Goal: Task Accomplishment & Management: Manage account settings

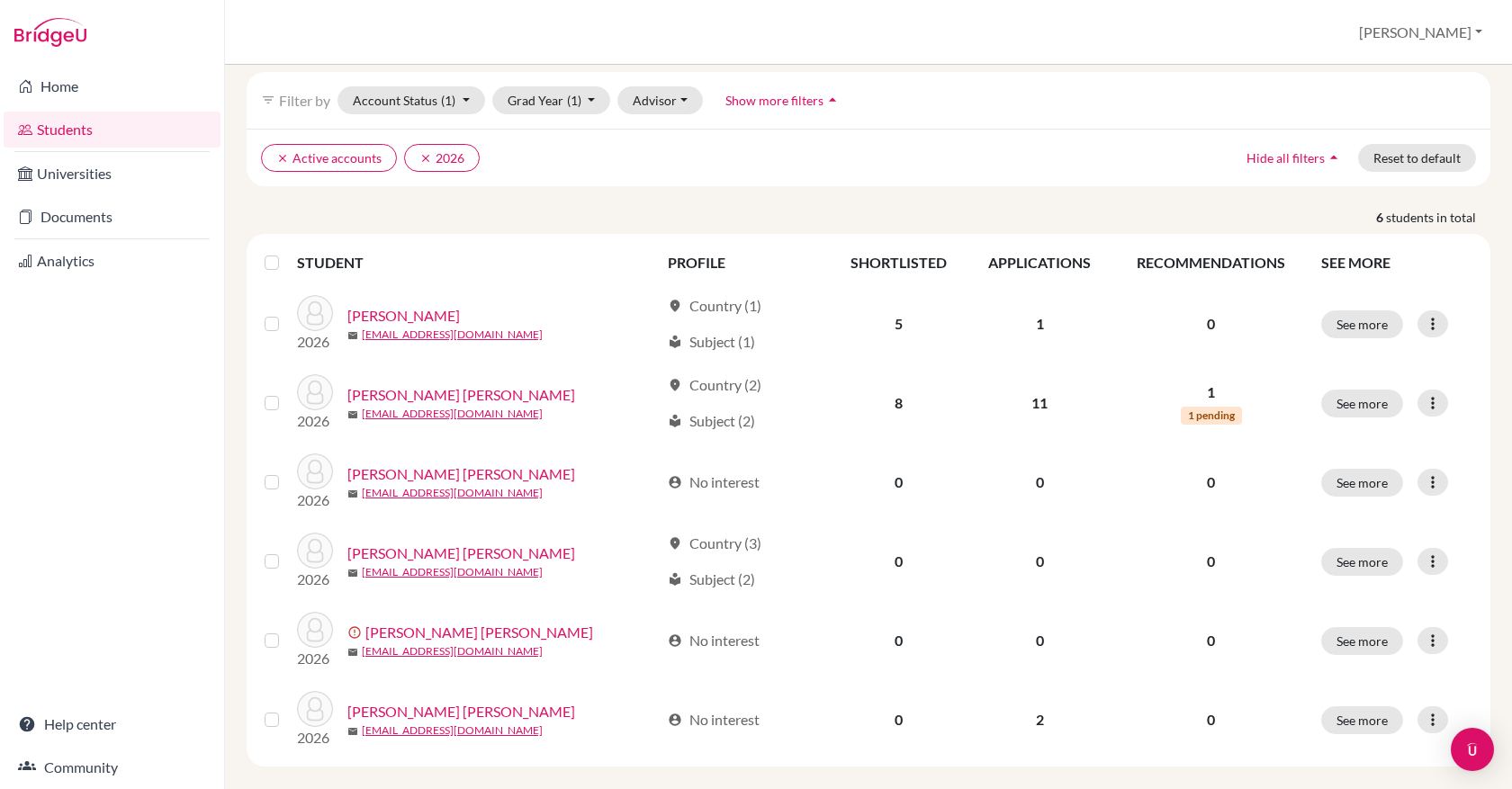
scroll to position [90, 0]
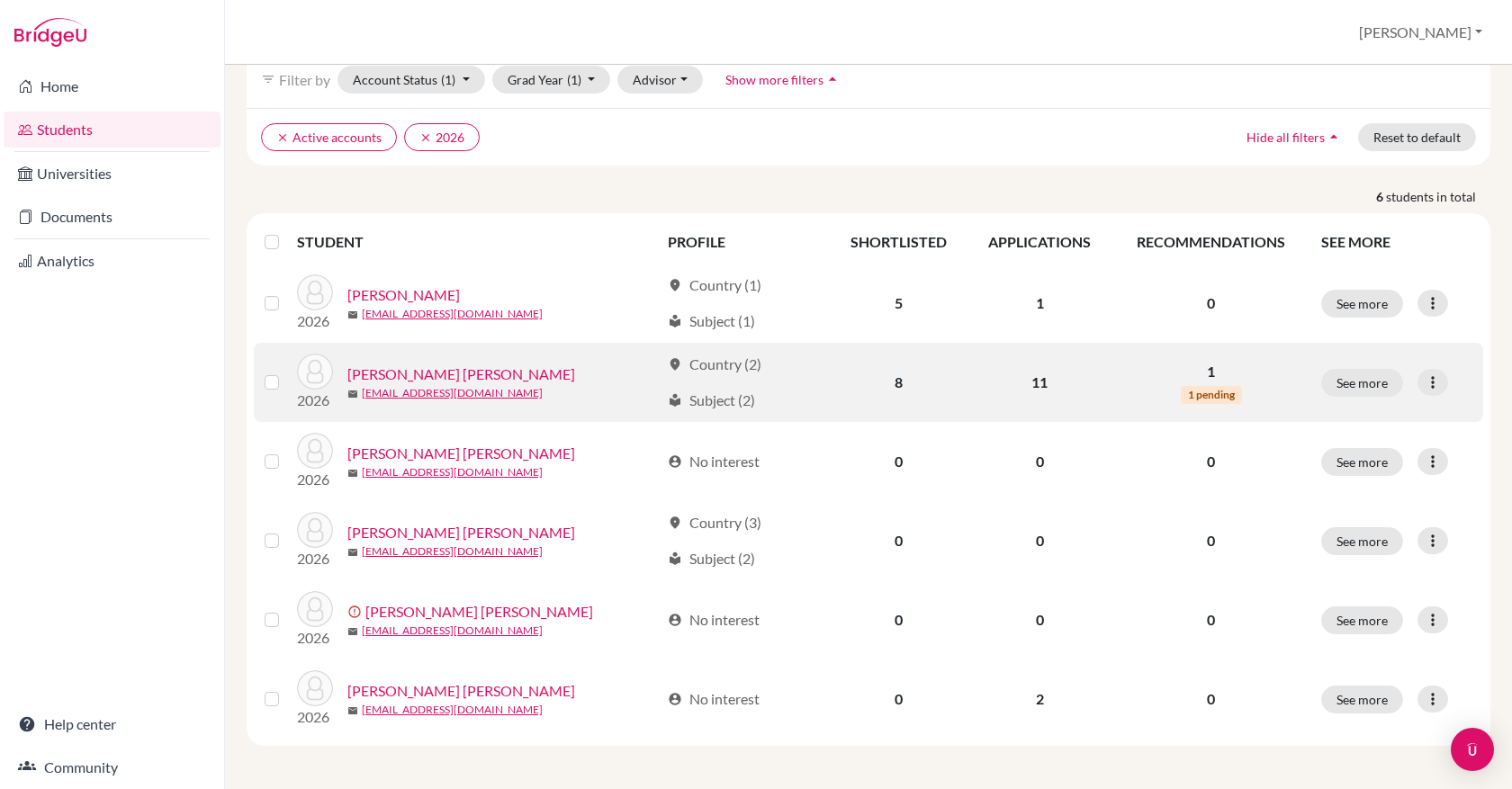
click at [464, 378] on link "Gutierrez Angulo, Andrea" at bounding box center [461, 374] width 228 height 21
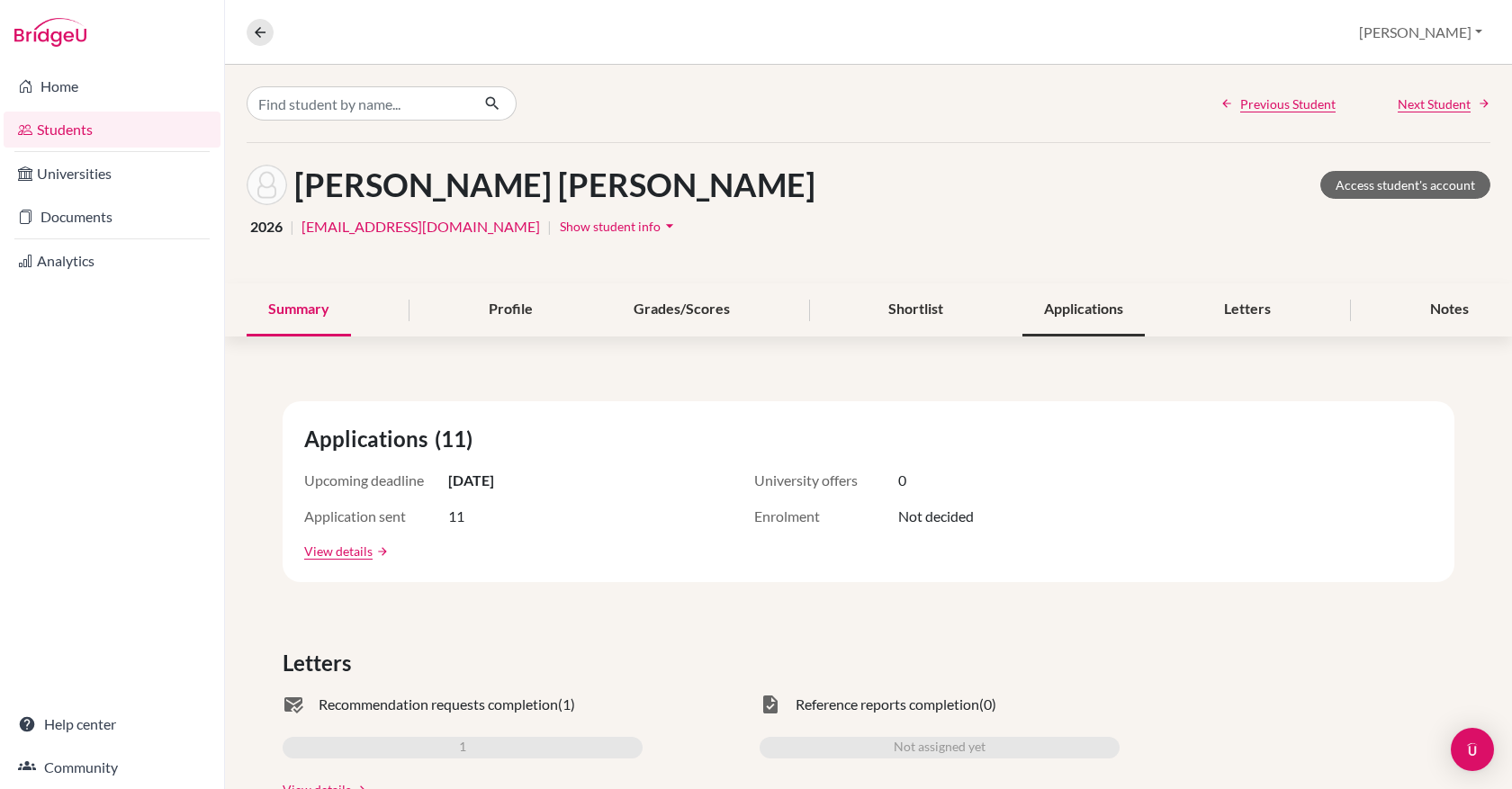
click at [1063, 303] on div "Applications" at bounding box center [1084, 310] width 123 height 54
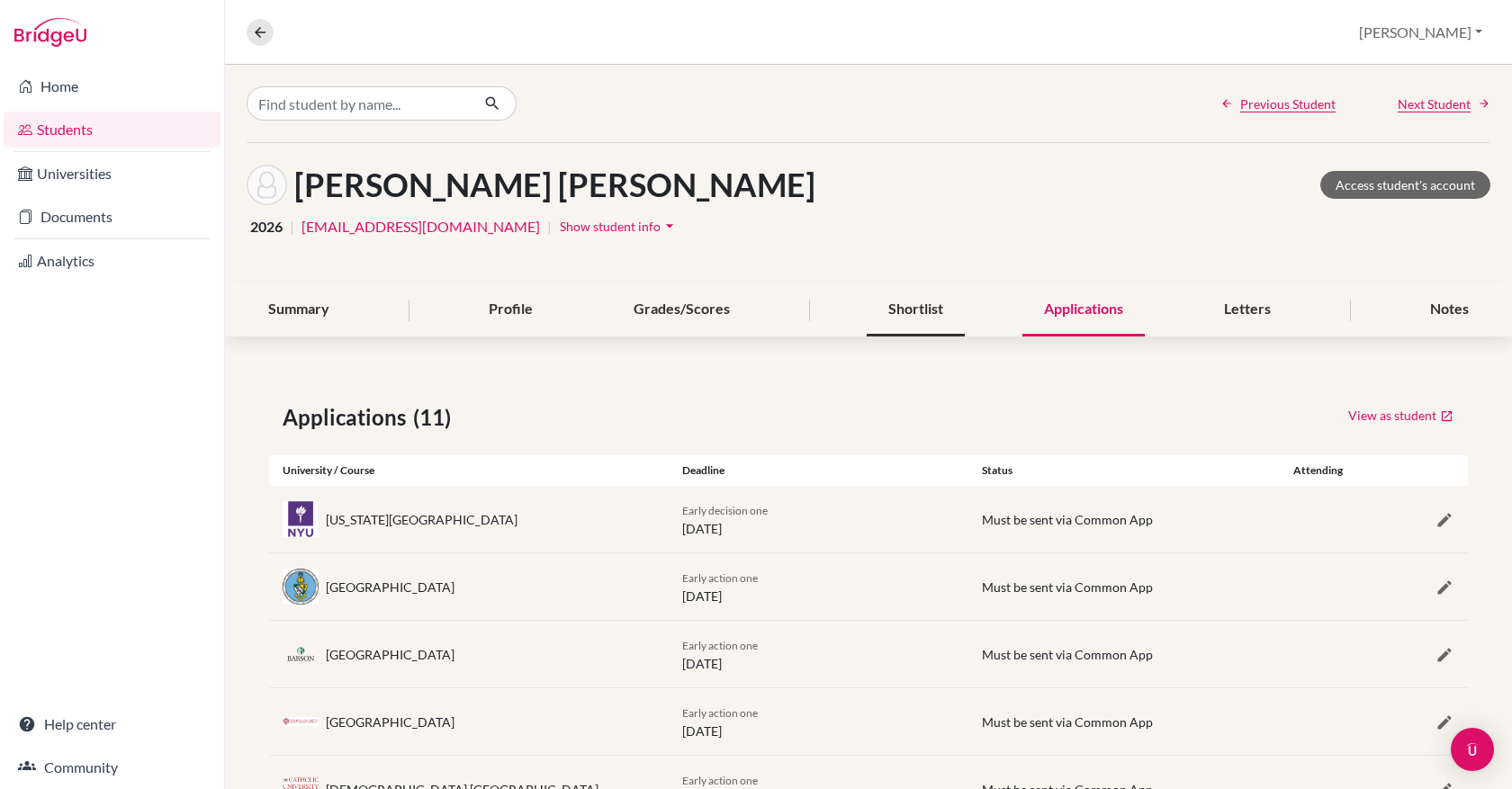
click at [935, 308] on div "Shortlist" at bounding box center [916, 310] width 98 height 54
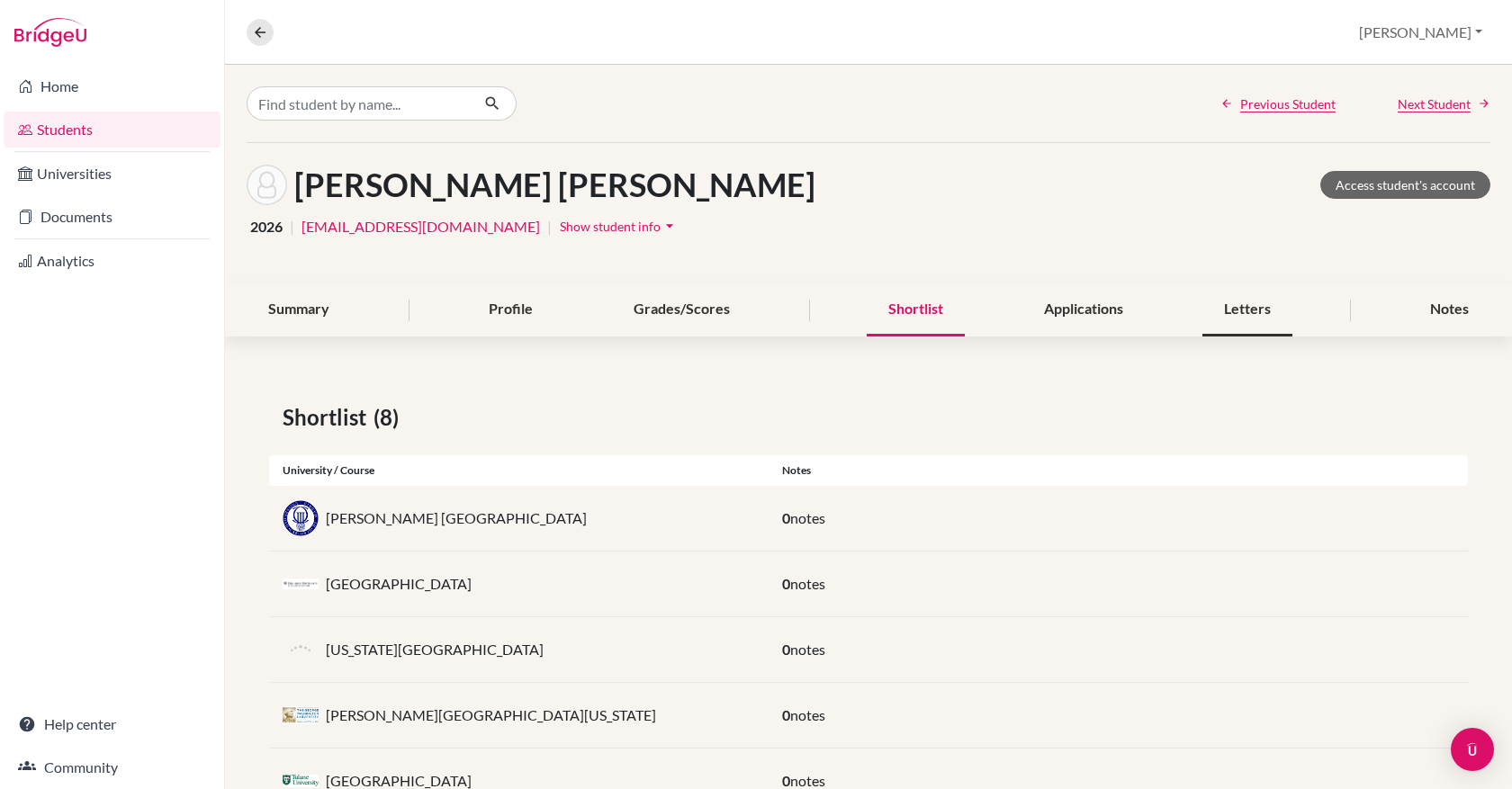
click at [1219, 308] on div "Letters" at bounding box center [1248, 310] width 90 height 54
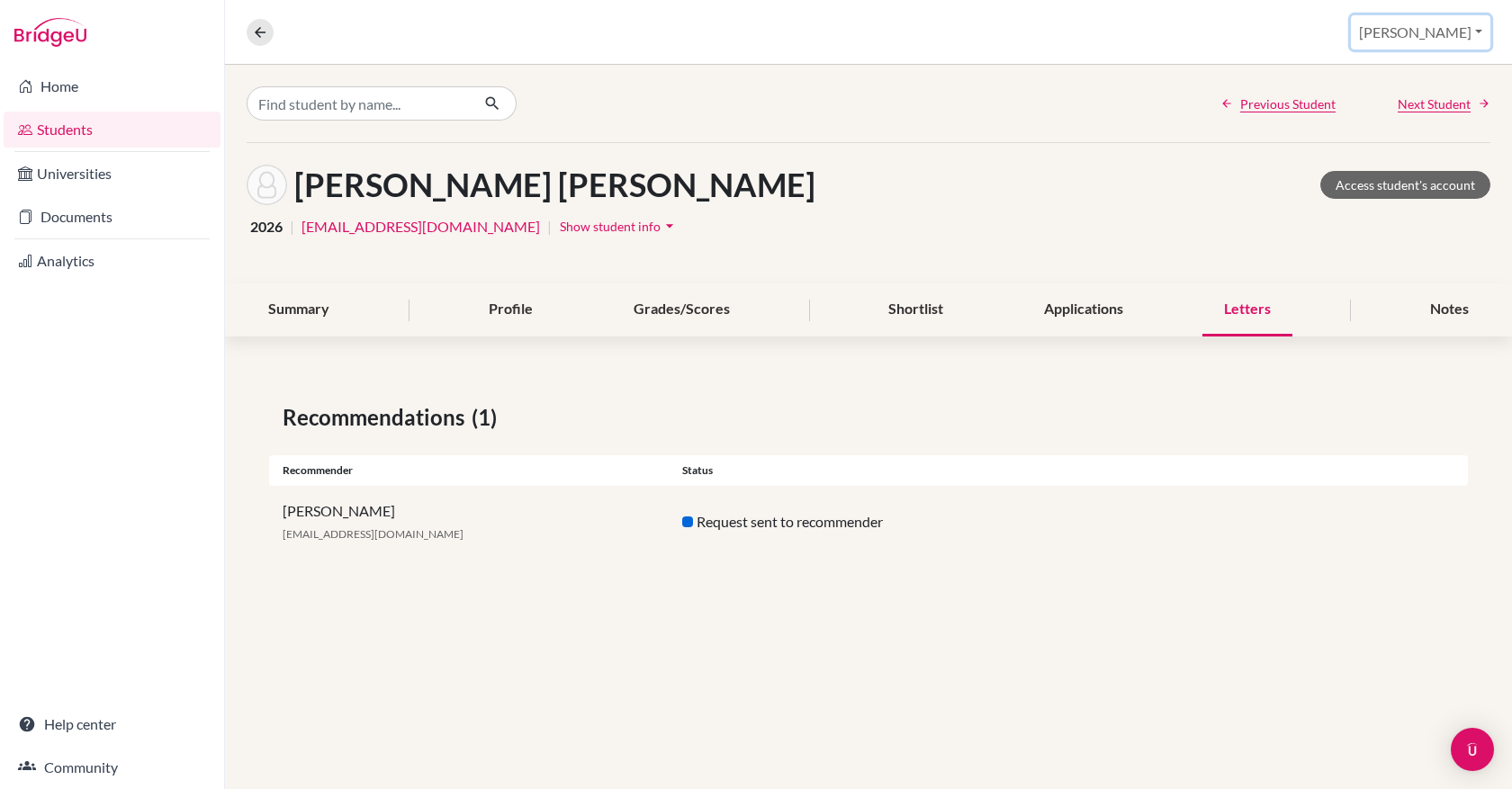
click at [1457, 40] on button "[PERSON_NAME]" at bounding box center [1421, 32] width 139 height 34
click at [1412, 66] on link "Profile" at bounding box center [1344, 73] width 142 height 29
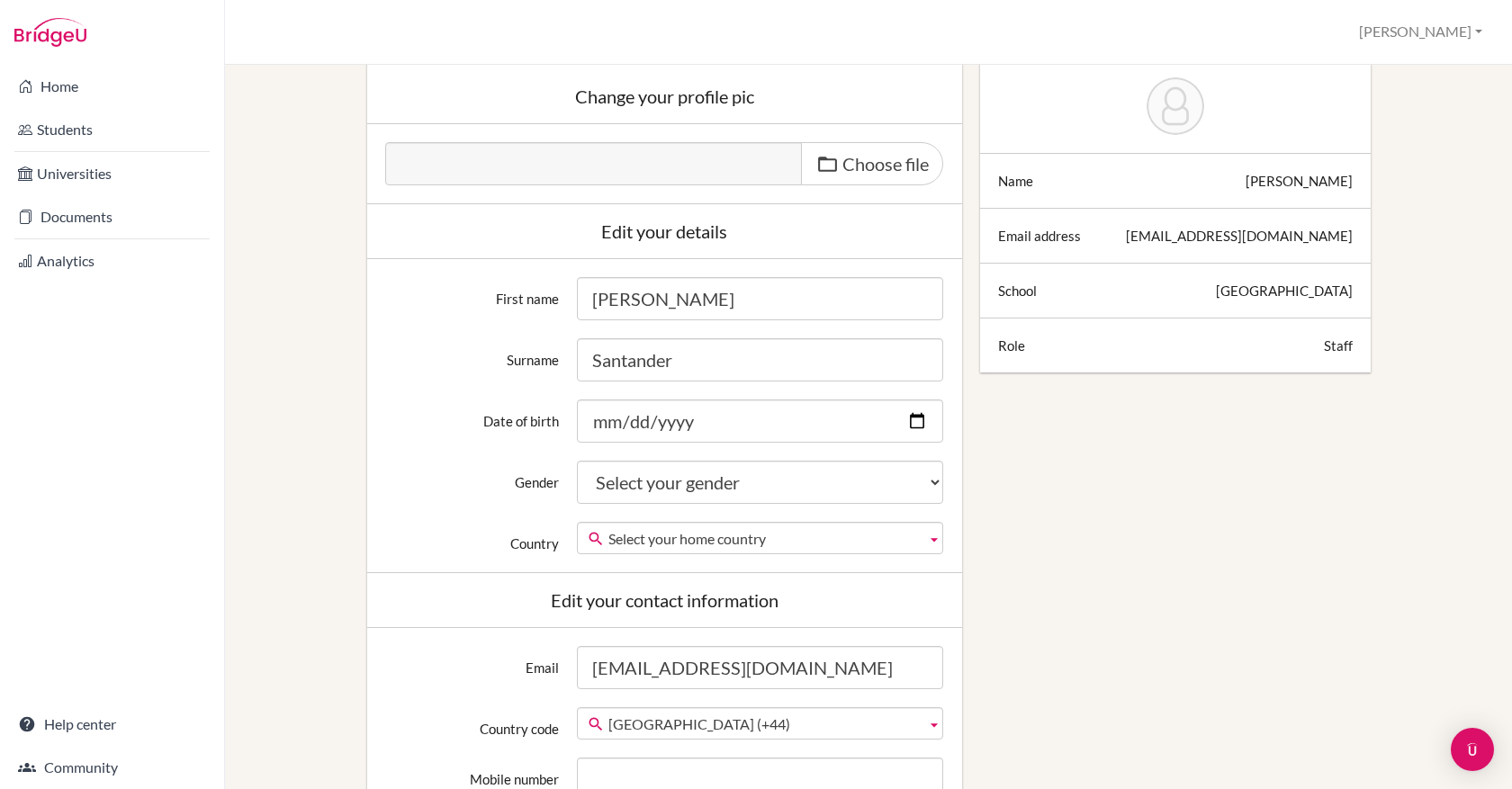
scroll to position [31, 0]
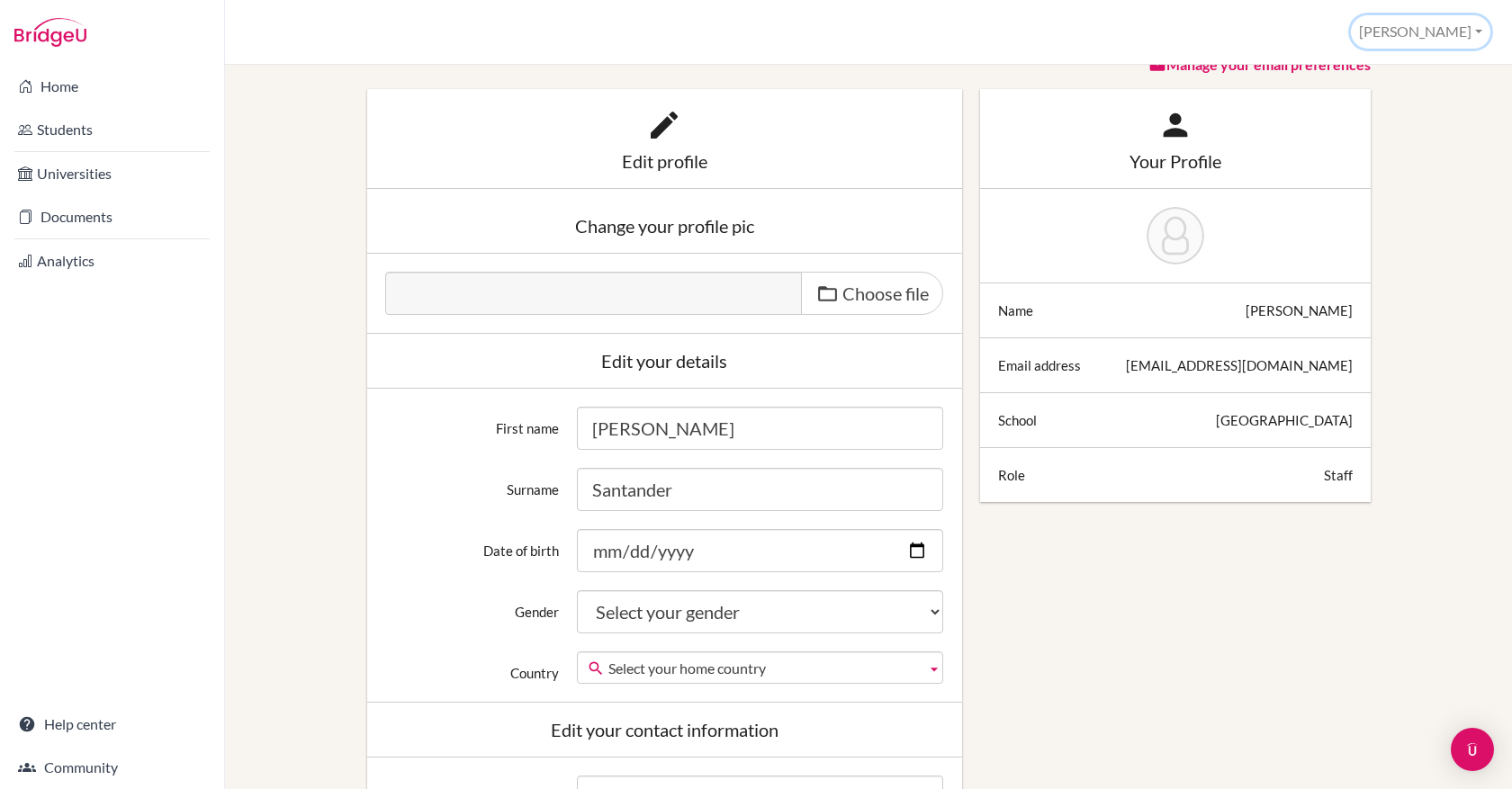
click at [1460, 38] on button "[PERSON_NAME]" at bounding box center [1421, 32] width 139 height 33
click at [1434, 103] on link "School Settings" at bounding box center [1419, 102] width 142 height 29
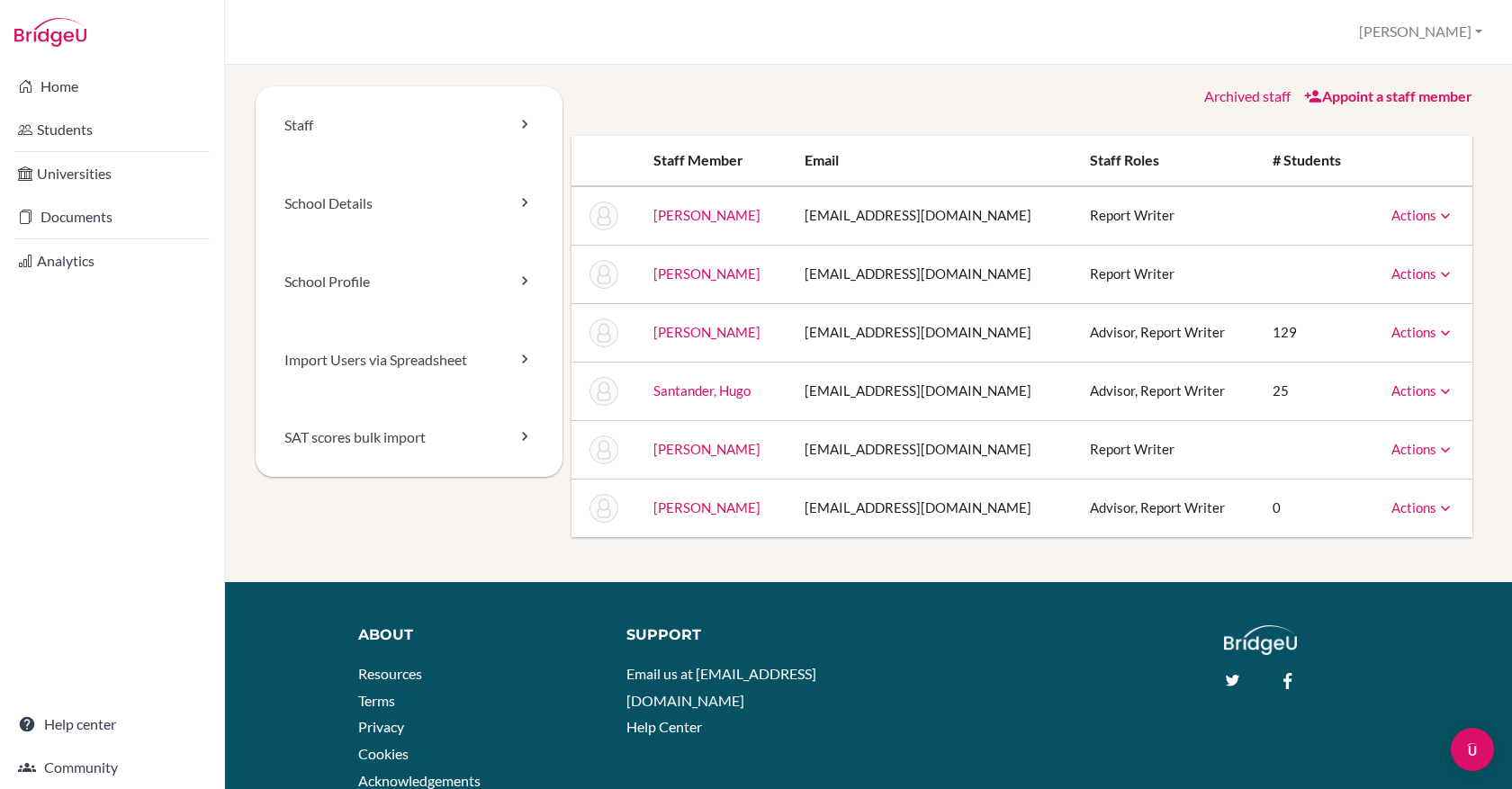
click at [1437, 333] on icon at bounding box center [1446, 333] width 18 height 18
click at [1325, 156] on th "# students" at bounding box center [1312, 161] width 108 height 51
click at [463, 282] on link "School Profile" at bounding box center [409, 281] width 307 height 78
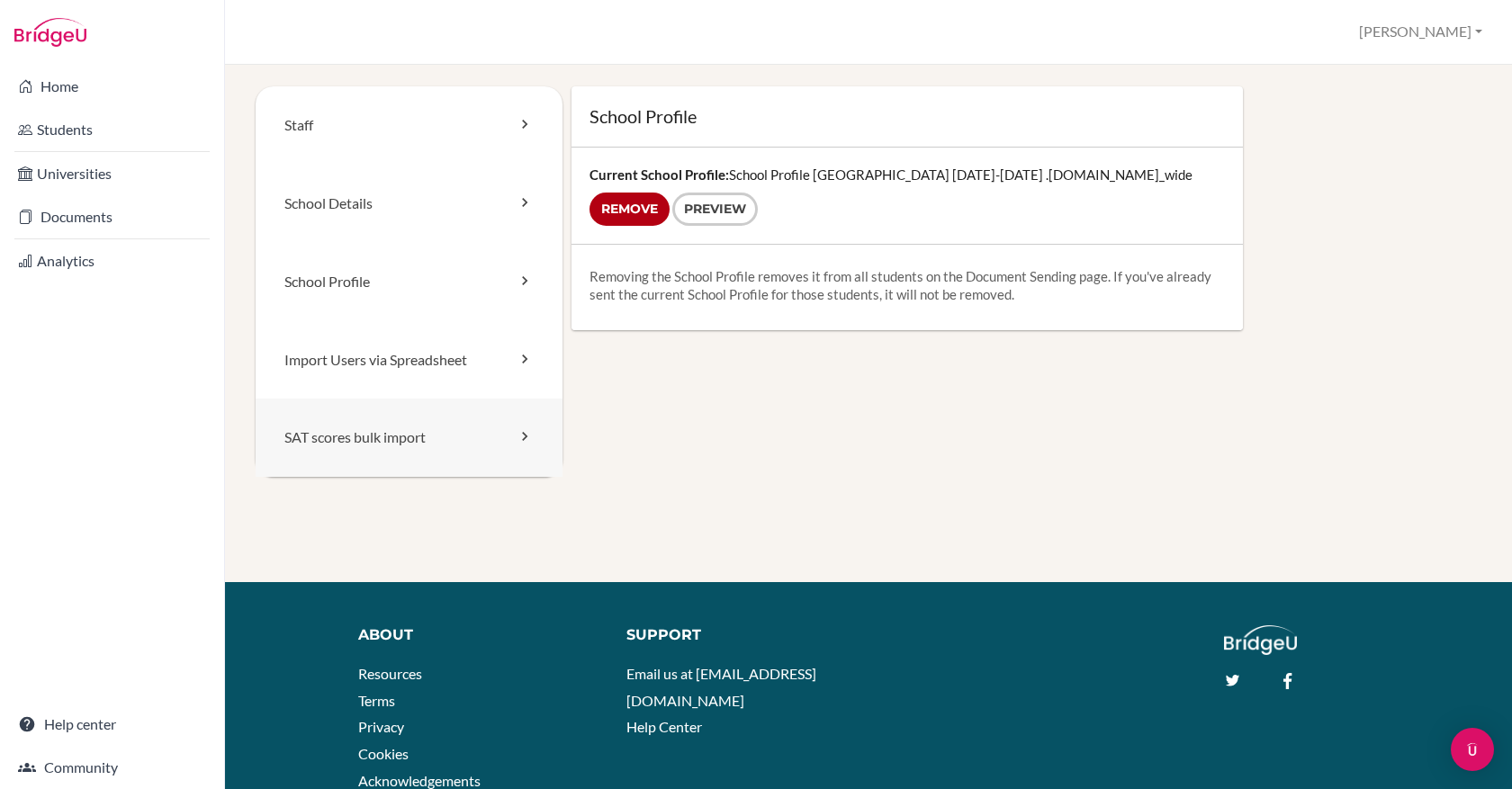
click at [487, 441] on link "SAT scores bulk import" at bounding box center [409, 437] width 307 height 78
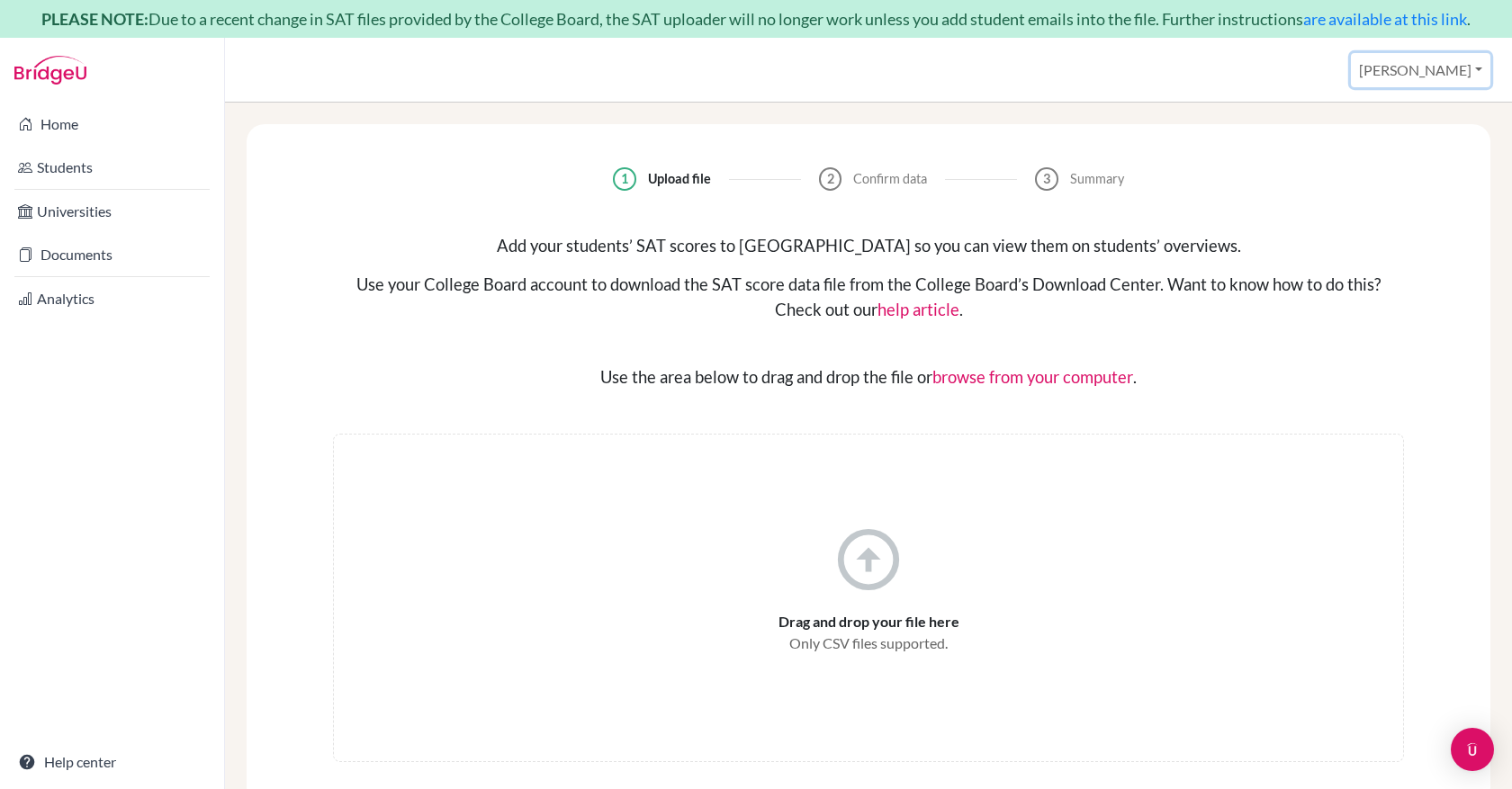
click at [1487, 66] on button "[PERSON_NAME]" at bounding box center [1421, 70] width 139 height 34
click at [1415, 137] on link "School Settings" at bounding box center [1344, 140] width 142 height 29
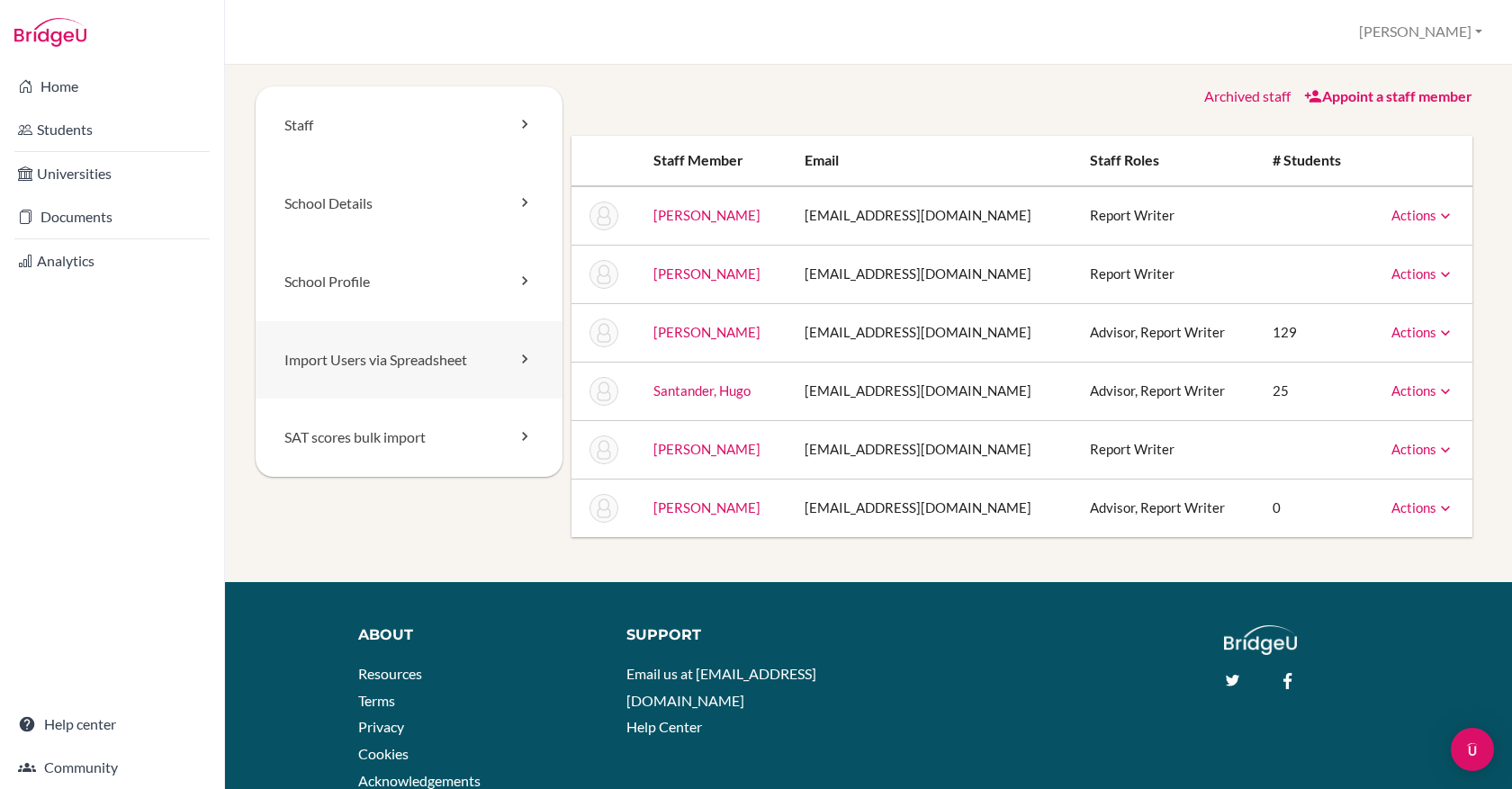
click at [489, 362] on link "Import Users via Spreadsheet" at bounding box center [409, 360] width 307 height 78
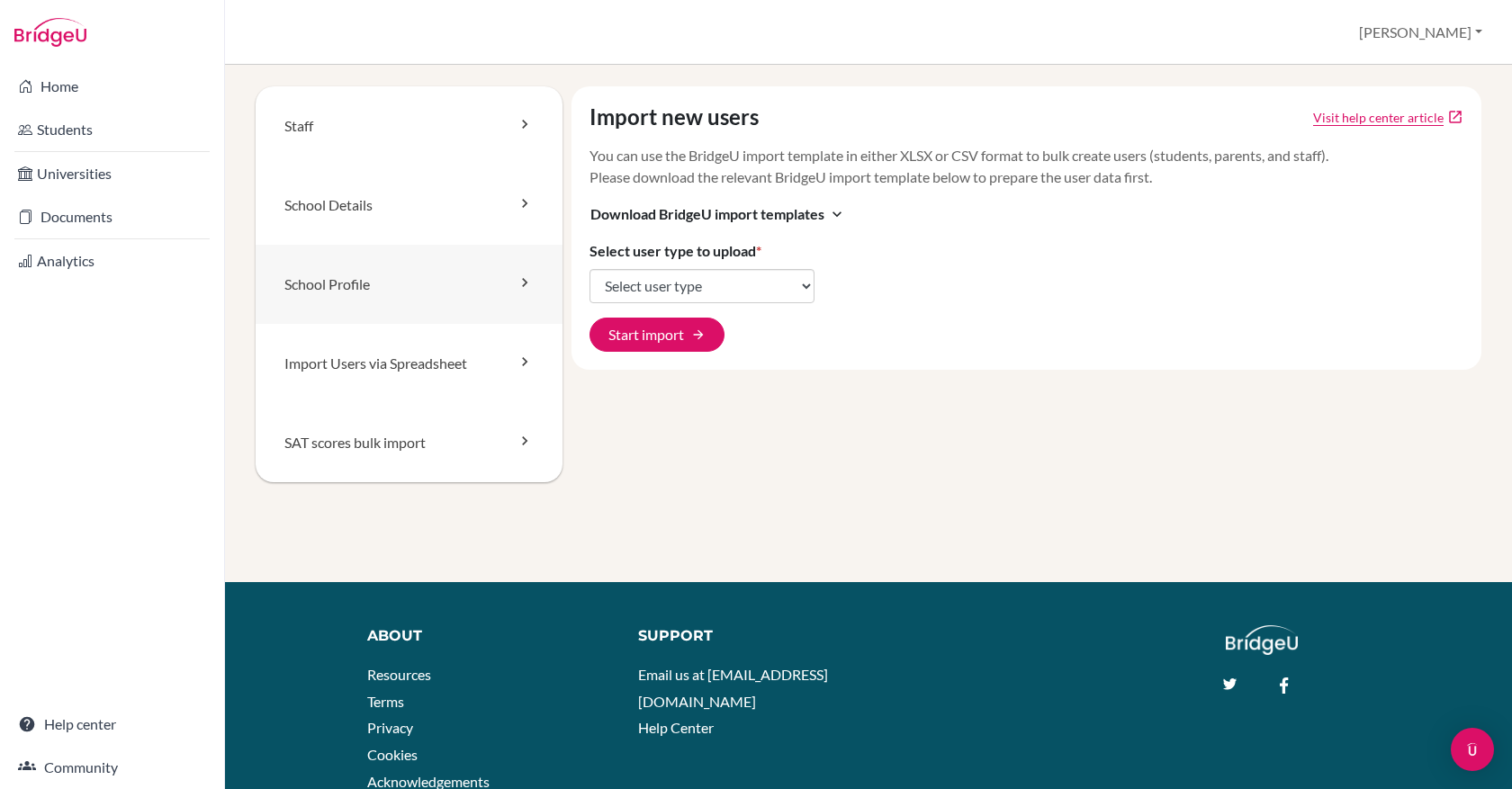
click at [510, 290] on link "School Profile" at bounding box center [409, 284] width 307 height 79
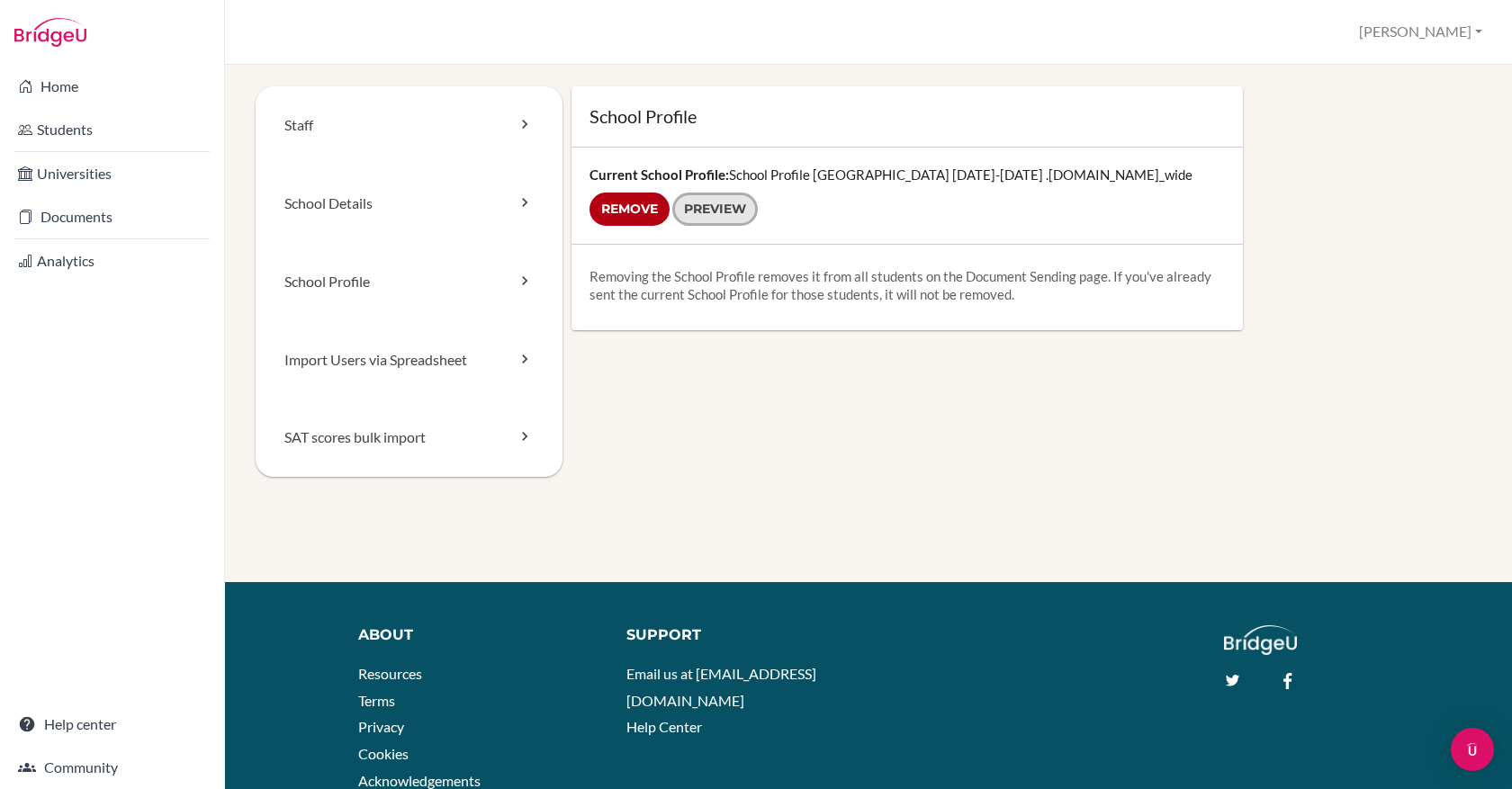
click at [724, 211] on link "Preview" at bounding box center [714, 209] width 86 height 33
